Goal: Transaction & Acquisition: Purchase product/service

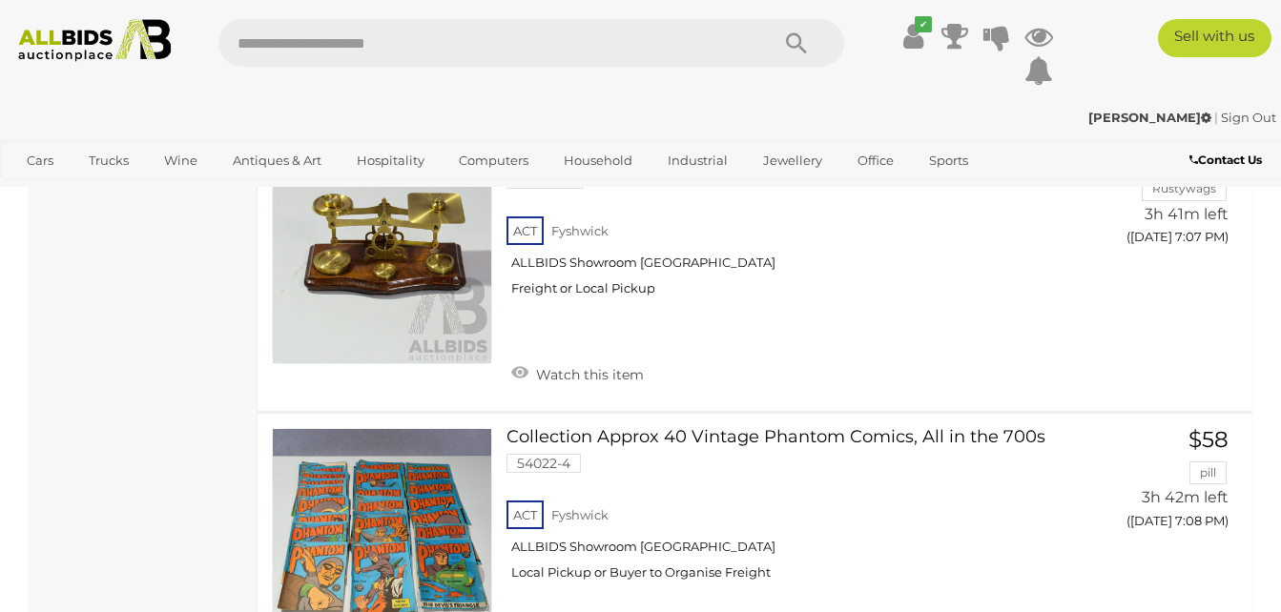
scroll to position [13828, 0]
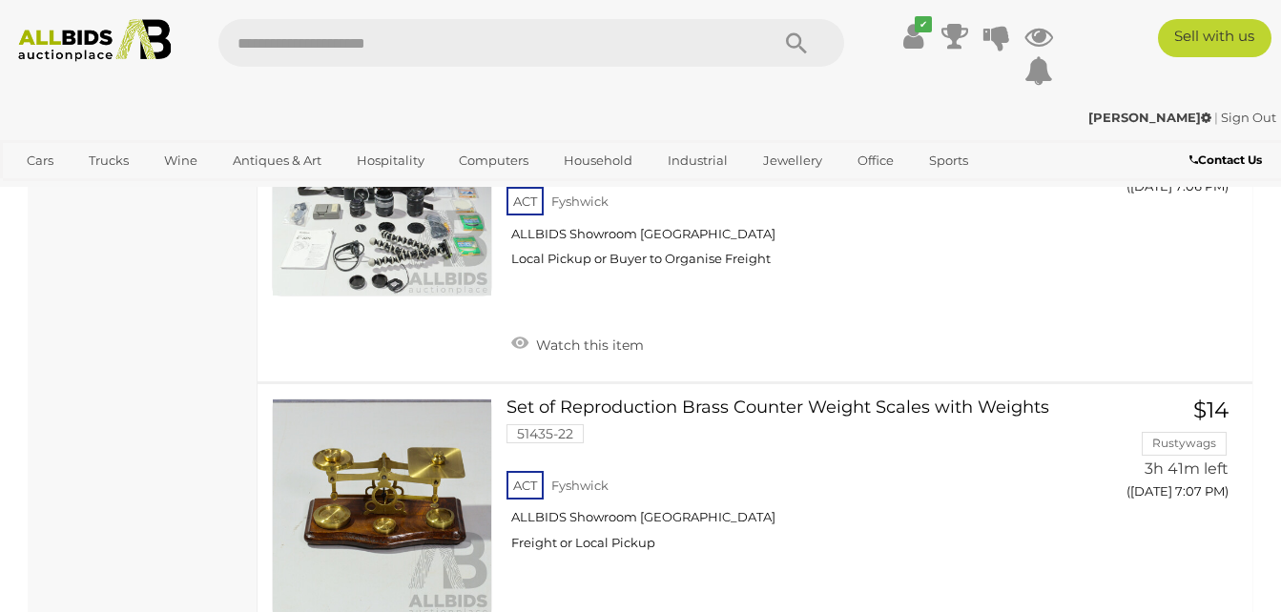
click at [98, 36] on img at bounding box center [95, 40] width 171 height 43
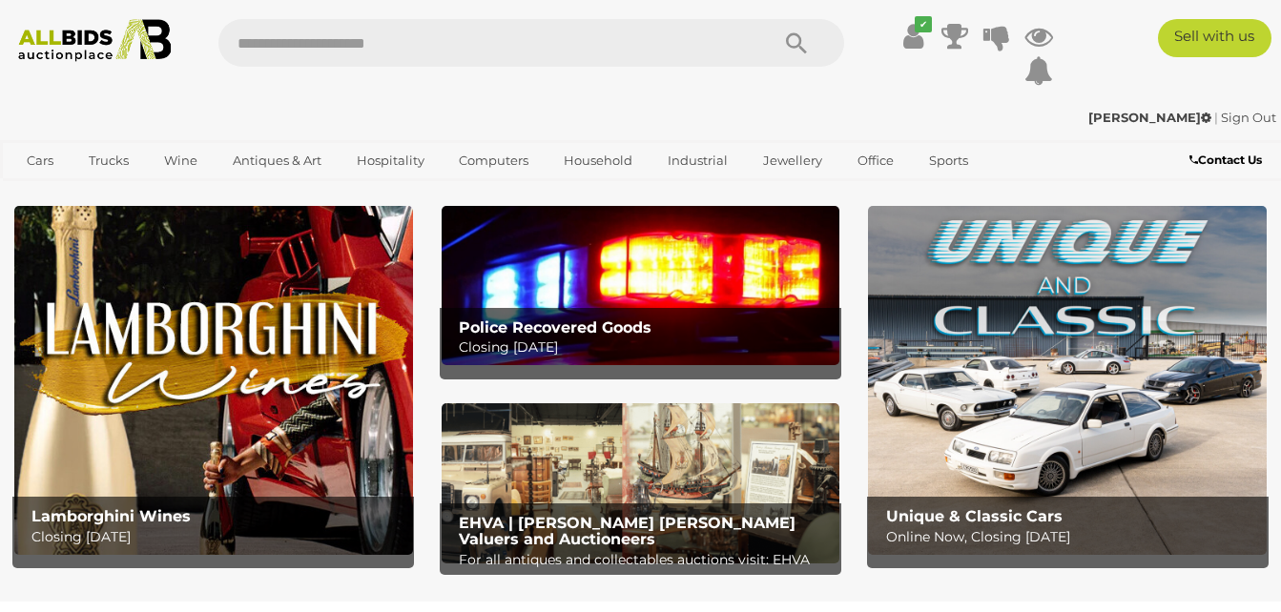
click at [641, 294] on img at bounding box center [641, 285] width 399 height 159
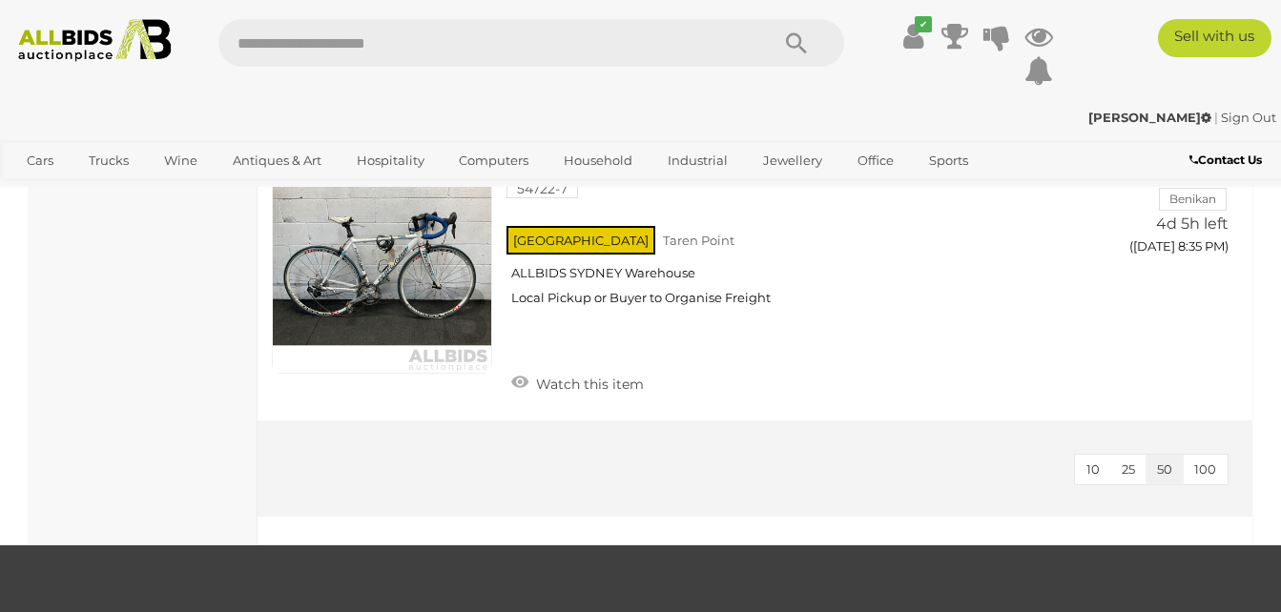
scroll to position [6294, 0]
